Goal: Task Accomplishment & Management: Manage account settings

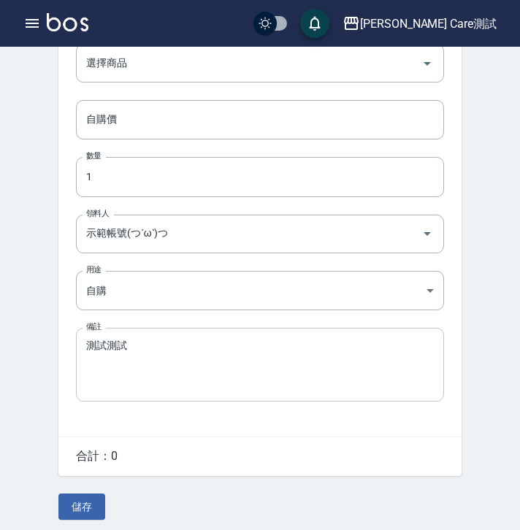
scroll to position [51, 0]
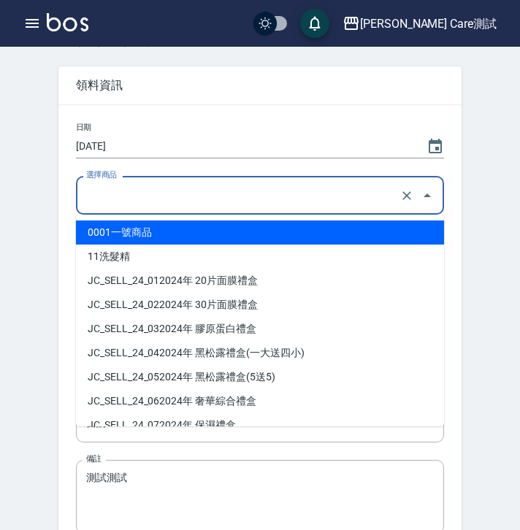
click at [179, 186] on input "選擇商品" at bounding box center [240, 196] width 314 height 26
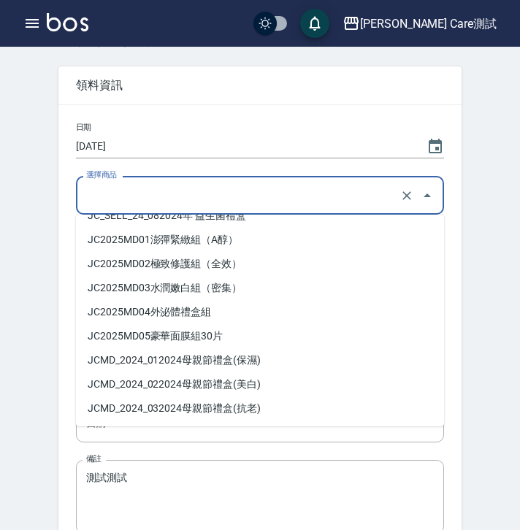
scroll to position [0, 0]
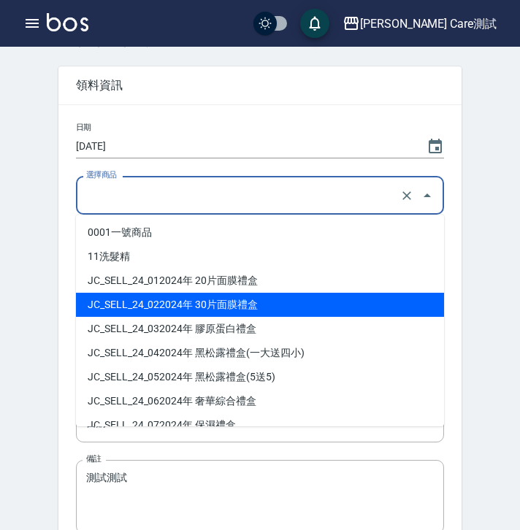
click at [42, 297] on div "Employee Picking Edit 編輯材料自購 刪除 領料資訊 日期 [DATE] 選擇商品 選擇商品 自購價 自購價 數量 1 數量 領料人 示範…" at bounding box center [260, 332] width 438 height 639
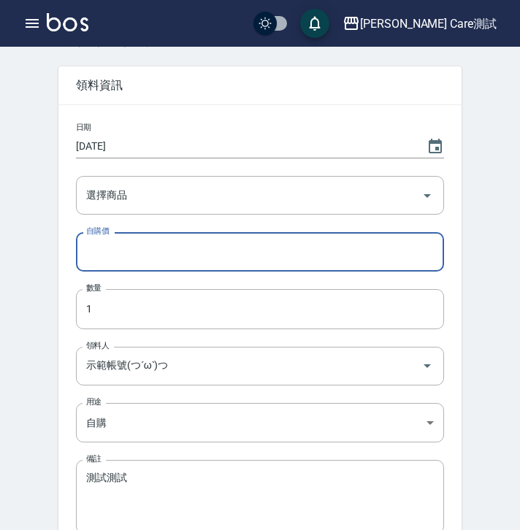
click at [176, 260] on input "自購價" at bounding box center [260, 251] width 368 height 39
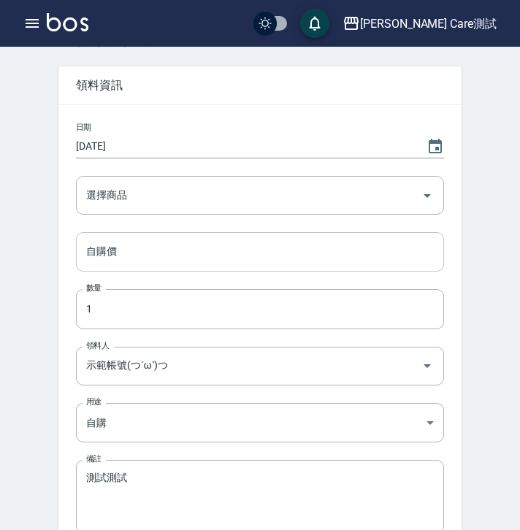
scroll to position [193, 0]
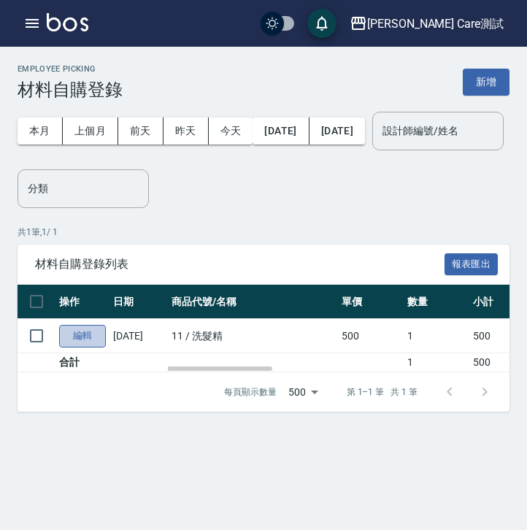
click at [69, 348] on link "編輯" at bounding box center [82, 336] width 47 height 23
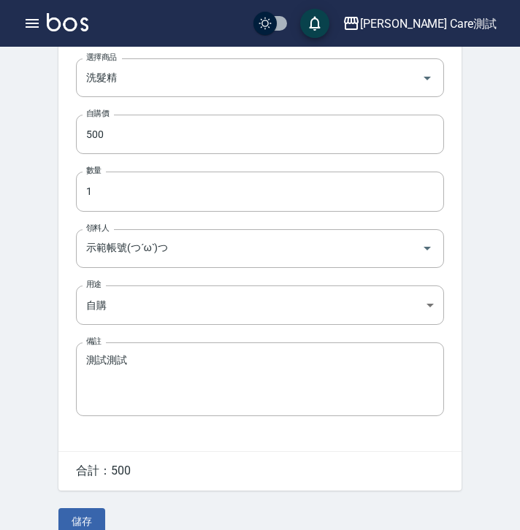
scroll to position [193, 0]
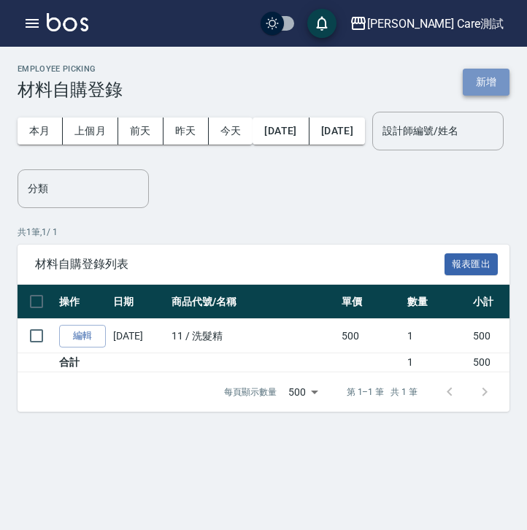
click at [492, 85] on button "新增" at bounding box center [486, 82] width 47 height 27
click at [91, 348] on link "編輯" at bounding box center [82, 336] width 47 height 23
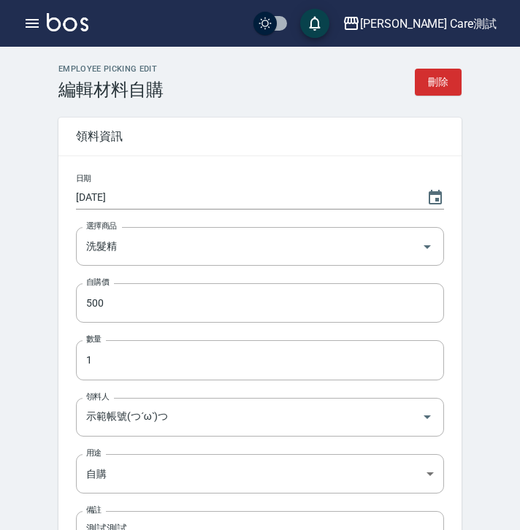
scroll to position [193, 0]
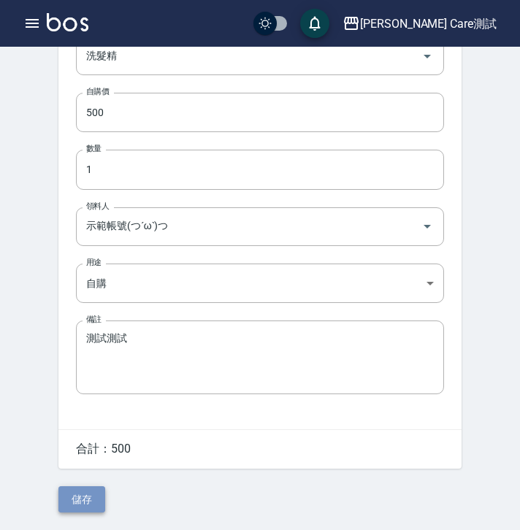
click at [73, 511] on button "儲存" at bounding box center [81, 499] width 47 height 27
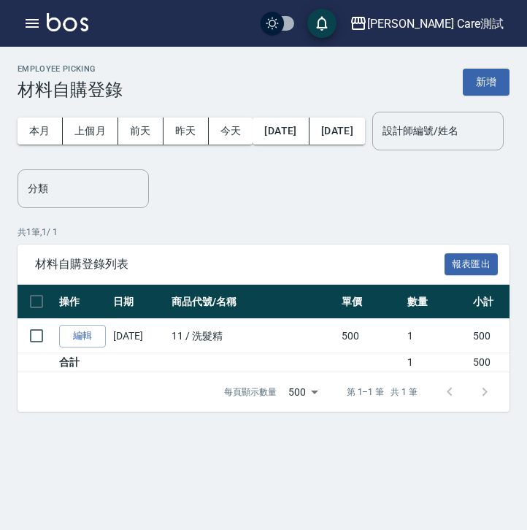
click at [389, 162] on div "本月 上個月 [DATE] [DATE] [DATE] [DATE] [DATE] 設計師編號/姓名 設計師編號/姓名" at bounding box center [261, 131] width 486 height 62
click at [92, 348] on link "編輯" at bounding box center [82, 336] width 47 height 23
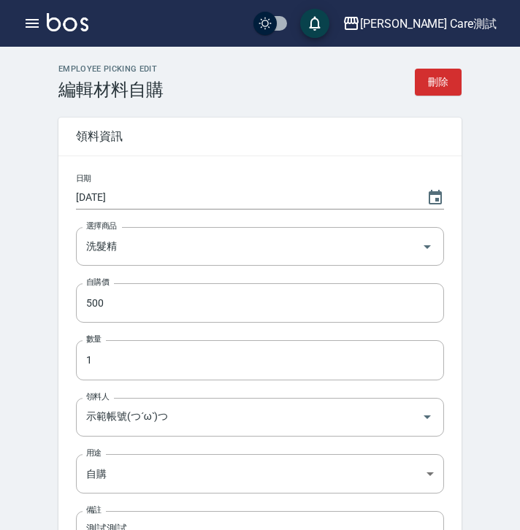
scroll to position [193, 0]
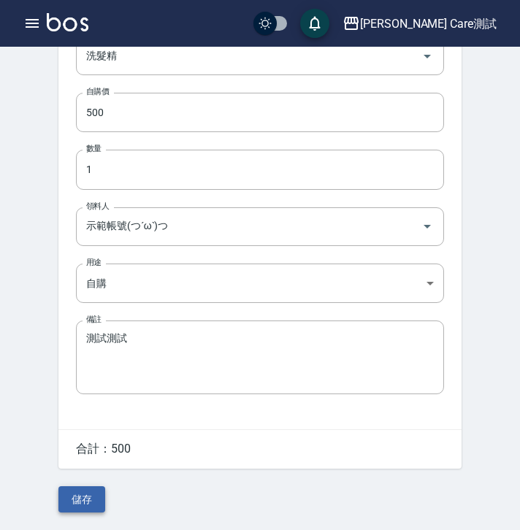
click at [79, 500] on button "儲存" at bounding box center [81, 499] width 47 height 27
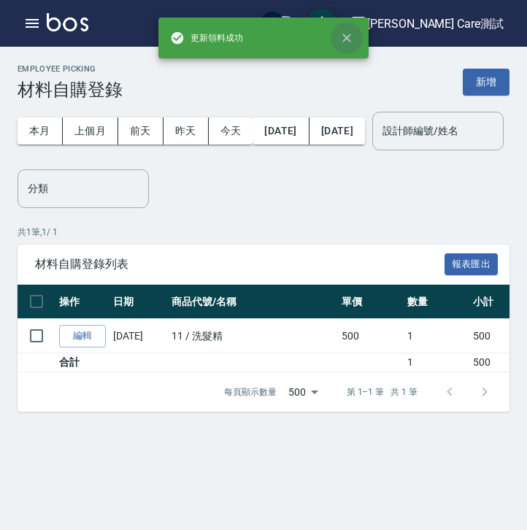
click at [349, 35] on icon "close" at bounding box center [346, 38] width 9 height 9
